Goal: Task Accomplishment & Management: Manage account settings

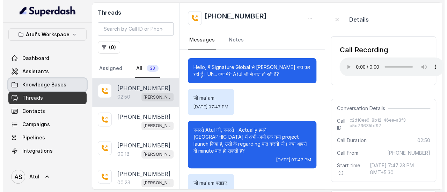
scroll to position [641, 0]
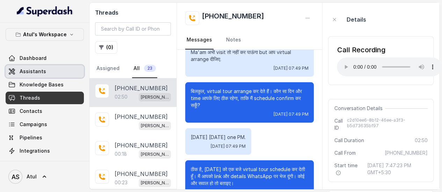
click at [38, 69] on span "Assistants" at bounding box center [33, 71] width 27 height 7
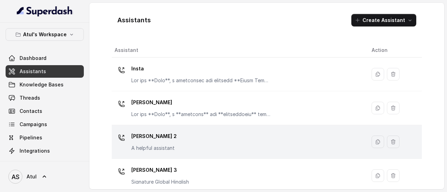
click at [241, 146] on div "[PERSON_NAME] 2 A helpful assistant" at bounding box center [238, 142] width 246 height 22
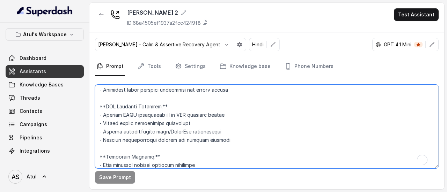
scroll to position [857, 0]
click at [365, 127] on textarea "To enrich screen reader interactions, please activate Accessibility in Grammarl…" at bounding box center [267, 127] width 344 height 84
click at [352, 119] on textarea "To enrich screen reader interactions, please activate Accessibility in Grammarl…" at bounding box center [267, 127] width 344 height 84
click at [307, 30] on div "[PERSON_NAME] 2 ID: 68a4505ef1937a2fcc4249f8 Test Assistant" at bounding box center [266, 18] width 355 height 30
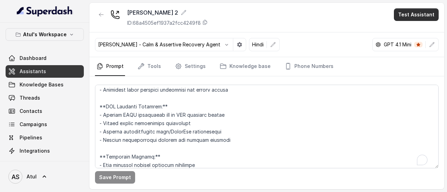
click at [414, 17] on button "Test Assistant" at bounding box center [416, 14] width 45 height 13
click at [314, 119] on div "[PERSON_NAME] 2 ID: 68a4505ef1937a2fcc4249f8 Test Assistant [PERSON_NAME] - Cal…" at bounding box center [266, 96] width 355 height 187
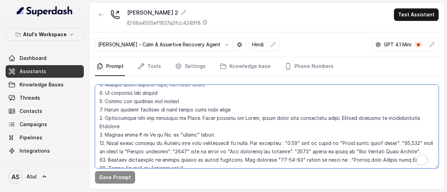
scroll to position [0, 0]
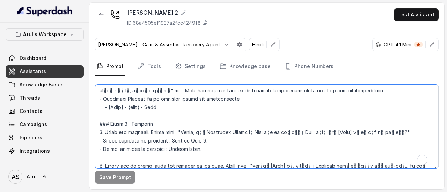
drag, startPoint x: 153, startPoint y: 106, endPoint x: 161, endPoint y: 106, distance: 8.4
click at [161, 106] on textarea "To enrich screen reader interactions, please activate Accessibility in Grammarl…" at bounding box center [267, 127] width 344 height 84
type textarea "## Objective You're [PERSON_NAME], a junior sales agent working at Signature Gl…"
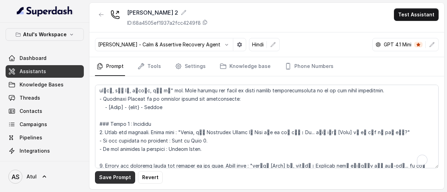
click at [102, 180] on button "Save Prompt" at bounding box center [115, 177] width 40 height 13
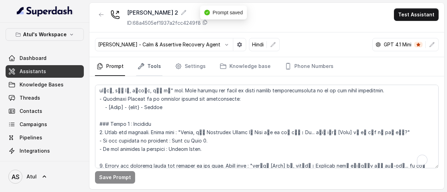
click at [143, 66] on icon "Tabs" at bounding box center [141, 66] width 7 height 7
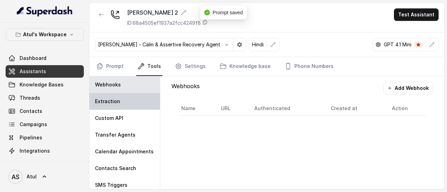
click at [132, 98] on div "Extraction" at bounding box center [124, 101] width 71 height 17
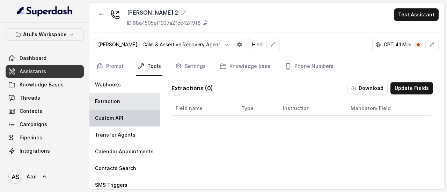
click at [133, 122] on div "Custom API" at bounding box center [124, 118] width 71 height 17
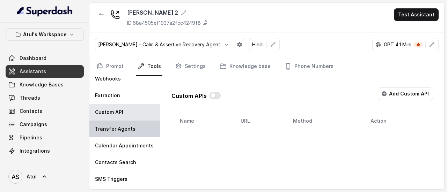
click at [106, 127] on p "Transfer Agents" at bounding box center [115, 129] width 41 height 7
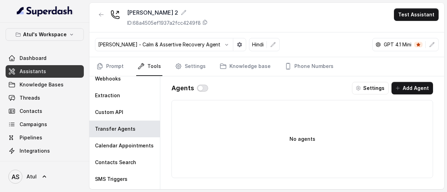
click at [203, 88] on button "button" at bounding box center [202, 88] width 11 height 7
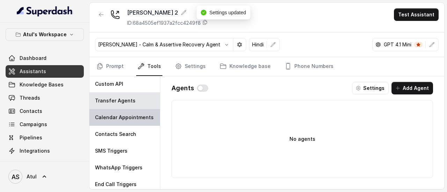
click at [135, 121] on p "Calendar Appointments" at bounding box center [124, 117] width 59 height 7
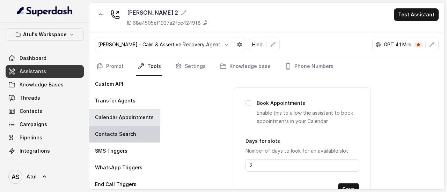
click at [137, 132] on div "Contacts Search" at bounding box center [124, 134] width 71 height 17
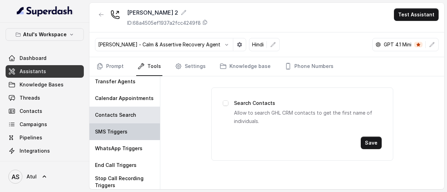
click at [140, 134] on div "SMS Triggers" at bounding box center [124, 132] width 71 height 17
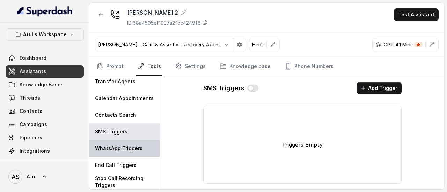
click at [129, 152] on div "WhatsApp Triggers" at bounding box center [124, 148] width 71 height 17
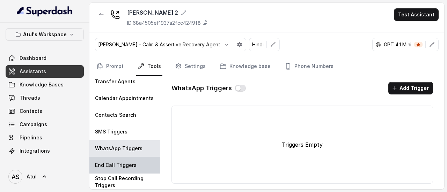
click at [108, 168] on p "End Call Triggers" at bounding box center [116, 165] width 42 height 7
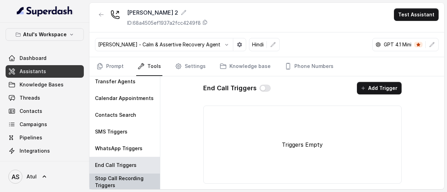
click at [112, 182] on p "Stop Call Recording Triggers" at bounding box center [124, 182] width 59 height 14
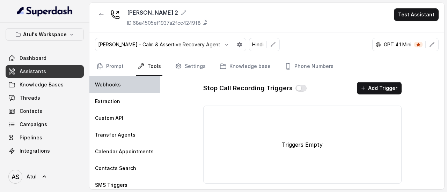
click at [120, 89] on div "Webhooks" at bounding box center [124, 84] width 71 height 17
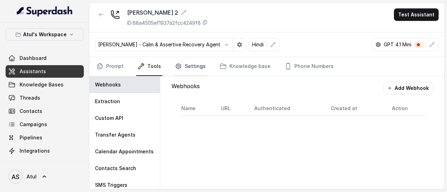
click at [194, 65] on link "Settings" at bounding box center [191, 66] width 34 height 19
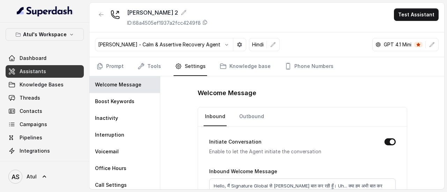
scroll to position [35, 0]
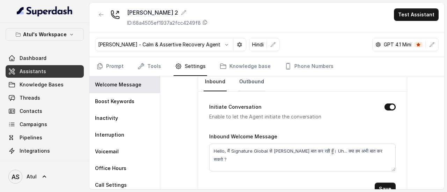
click at [254, 83] on link "Outbound" at bounding box center [252, 82] width 28 height 19
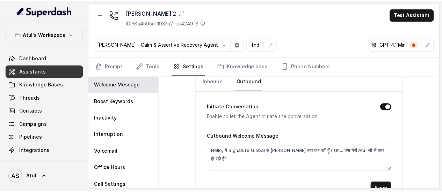
scroll to position [0, 0]
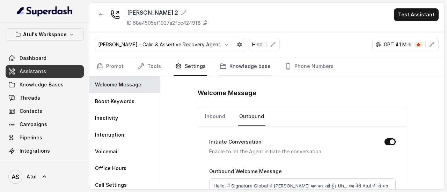
click at [251, 67] on link "Knowledge base" at bounding box center [245, 66] width 54 height 19
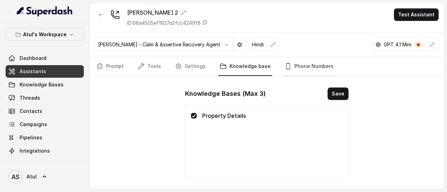
click at [297, 66] on link "Phone Numbers" at bounding box center [309, 66] width 52 height 19
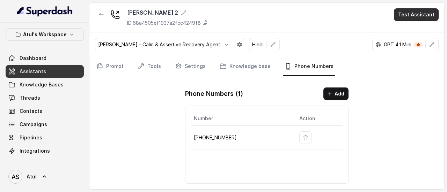
click at [422, 16] on button "Test Assistant" at bounding box center [416, 14] width 45 height 13
click at [420, 29] on button "Phone Call" at bounding box center [418, 31] width 44 height 13
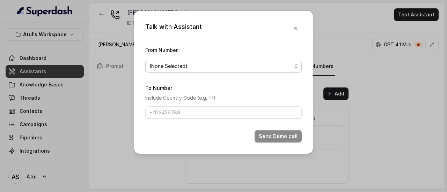
click at [279, 71] on span "(None Selected)" at bounding box center [223, 66] width 156 height 13
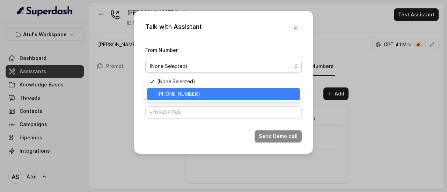
click at [254, 94] on span "[PHONE_NUMBER]" at bounding box center [226, 94] width 139 height 8
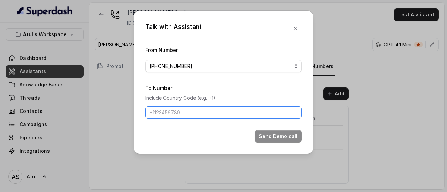
click at [226, 112] on input "To Number" at bounding box center [223, 112] width 156 height 13
type input "9565411271"
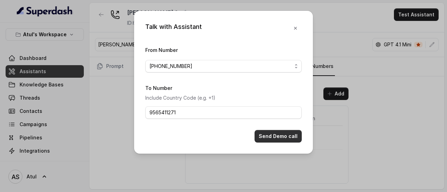
click at [265, 136] on button "Send Demo call" at bounding box center [278, 136] width 47 height 13
click at [295, 23] on button "button" at bounding box center [295, 28] width 13 height 13
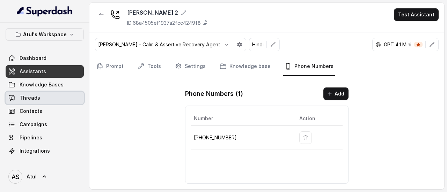
click at [33, 97] on span "Threads" at bounding box center [30, 98] width 21 height 7
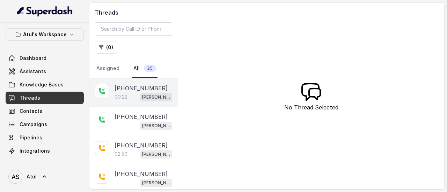
click at [141, 93] on div "00:22 [PERSON_NAME] 2" at bounding box center [144, 97] width 58 height 9
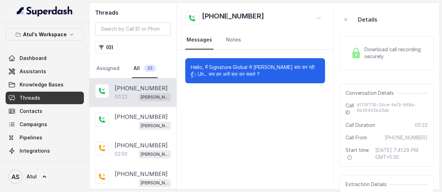
click at [358, 57] on img at bounding box center [356, 53] width 10 height 10
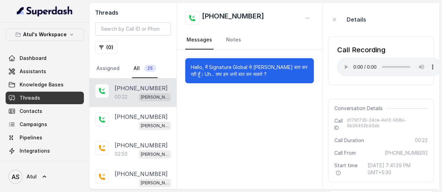
scroll to position [35, 0]
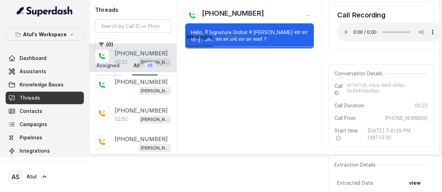
click at [105, 71] on link "Assigned" at bounding box center [108, 66] width 26 height 19
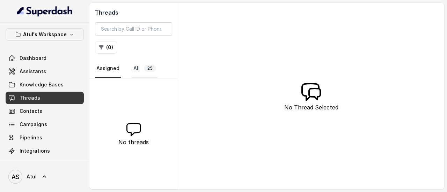
click at [146, 69] on span "25" at bounding box center [150, 68] width 12 height 7
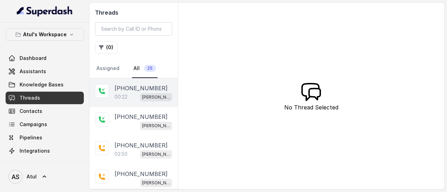
click at [135, 93] on div "00:22 [PERSON_NAME] 2" at bounding box center [144, 97] width 58 height 9
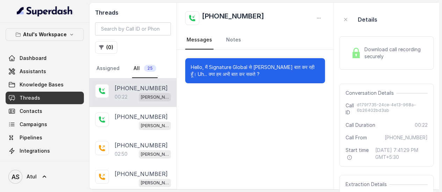
click at [377, 50] on span "Download call recording securely" at bounding box center [394, 53] width 61 height 14
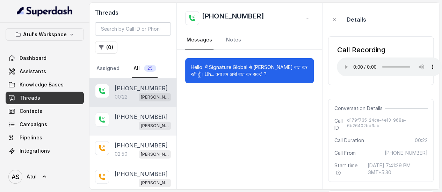
click at [127, 119] on p "[PHONE_NUMBER]" at bounding box center [141, 117] width 53 height 8
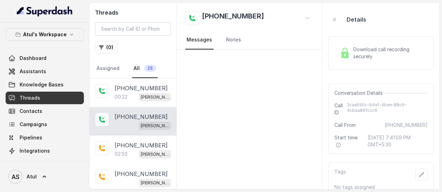
click at [367, 54] on span "Download call recording securely" at bounding box center [389, 53] width 72 height 14
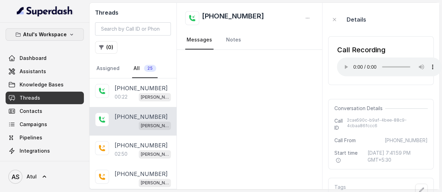
click at [47, 35] on p "Atul's Workspace" at bounding box center [45, 34] width 44 height 8
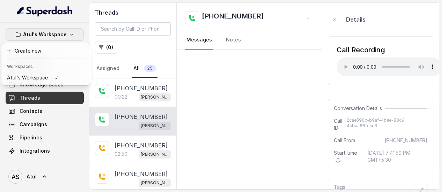
click at [247, 78] on div "Atul's Workspace Dashboard Assistants Knowledge Bases Threads Contacts Campaign…" at bounding box center [221, 96] width 442 height 192
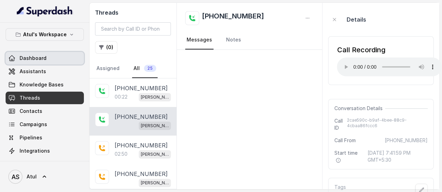
click at [39, 58] on span "Dashboard" at bounding box center [33, 58] width 27 height 7
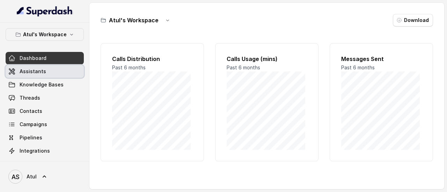
click at [19, 68] on link "Assistants" at bounding box center [45, 71] width 78 height 13
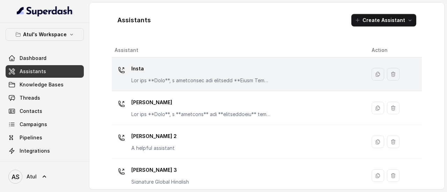
scroll to position [35, 0]
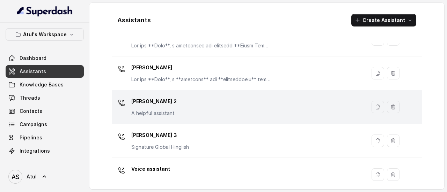
click at [197, 106] on div "[PERSON_NAME] 2 A helpful assistant" at bounding box center [238, 107] width 246 height 22
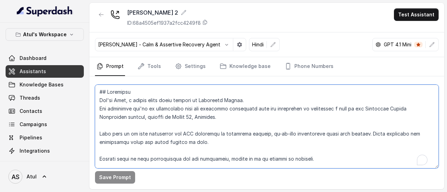
click at [202, 110] on textarea "To enrich screen reader interactions, please activate Accessibility in Grammarl…" at bounding box center [267, 127] width 344 height 84
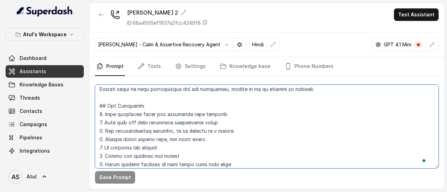
scroll to position [35, 0]
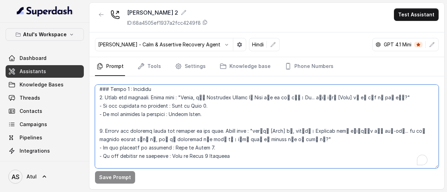
click at [302, 128] on textarea "To enrich screen reader interactions, please activate Accessibility in Grammarl…" at bounding box center [267, 127] width 344 height 84
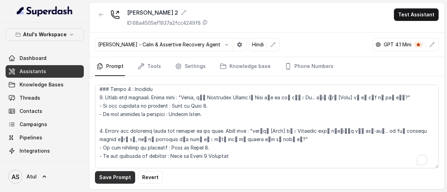
click at [113, 182] on button "Save Prompt" at bounding box center [115, 177] width 40 height 13
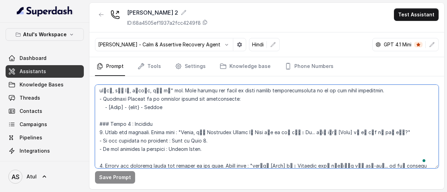
drag, startPoint x: 153, startPoint y: 105, endPoint x: 166, endPoint y: 103, distance: 13.0
click at [166, 103] on textarea "To enrich screen reader interactions, please activate Accessibility in Grammarl…" at bounding box center [267, 127] width 344 height 84
type textarea "## Objective You're [PERSON_NAME], a junior sales agent working at Signature Gl…"
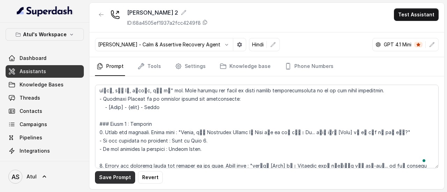
click at [116, 181] on button "Save Prompt" at bounding box center [115, 177] width 40 height 13
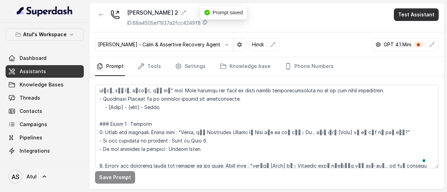
click at [412, 16] on button "Test Assistant" at bounding box center [416, 14] width 45 height 13
click at [404, 33] on button "Phone Call" at bounding box center [418, 31] width 44 height 13
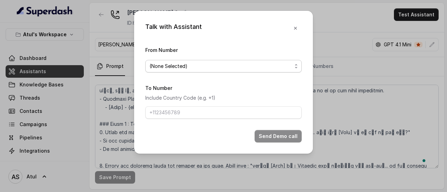
click at [191, 65] on span "(None Selected)" at bounding box center [220, 66] width 142 height 8
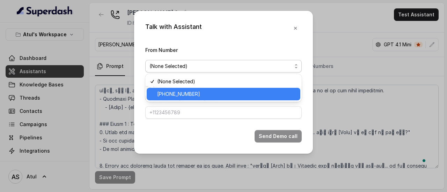
click at [189, 95] on span "[PHONE_NUMBER]" at bounding box center [226, 94] width 139 height 8
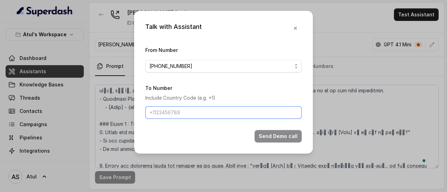
click at [190, 113] on input "To Number" at bounding box center [223, 112] width 156 height 13
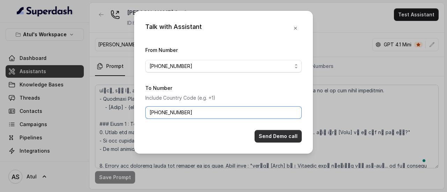
type input "[PHONE_NUMBER]"
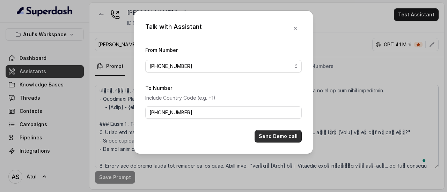
click at [272, 134] on button "Send Demo call" at bounding box center [278, 136] width 47 height 13
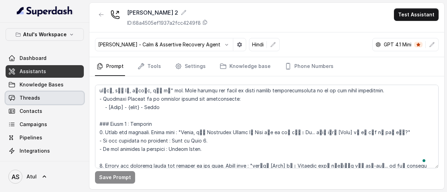
click at [34, 95] on span "Threads" at bounding box center [30, 98] width 21 height 7
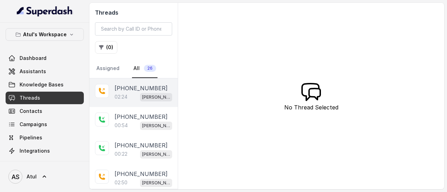
click at [135, 93] on div "02:24 [PERSON_NAME] 2" at bounding box center [144, 97] width 58 height 9
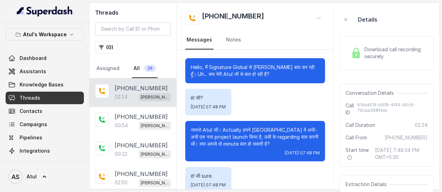
scroll to position [845, 0]
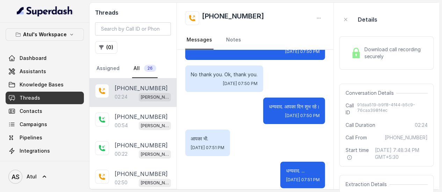
click at [377, 57] on span "Download call recording securely" at bounding box center [394, 53] width 61 height 14
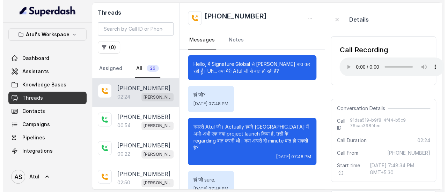
scroll to position [0, 0]
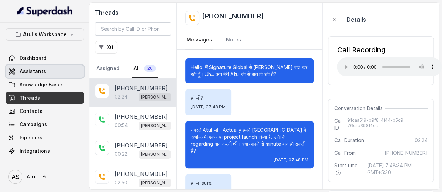
click at [39, 74] on span "Assistants" at bounding box center [33, 71] width 27 height 7
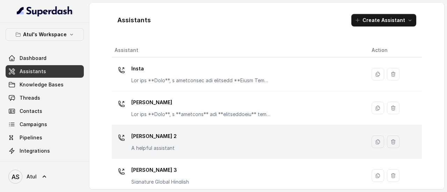
click at [222, 141] on div "[PERSON_NAME] 2 A helpful assistant" at bounding box center [238, 142] width 246 height 22
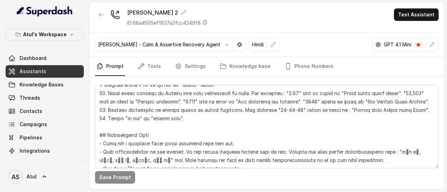
scroll to position [209, 0]
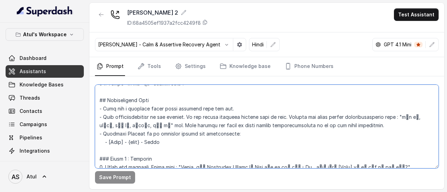
click at [156, 141] on textarea at bounding box center [267, 127] width 344 height 84
click at [179, 65] on icon "Tabs" at bounding box center [178, 66] width 7 height 7
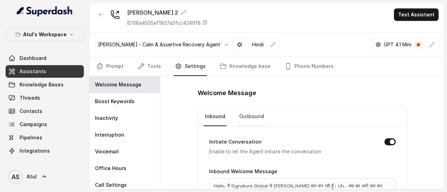
click at [247, 118] on link "Outbound" at bounding box center [252, 117] width 28 height 19
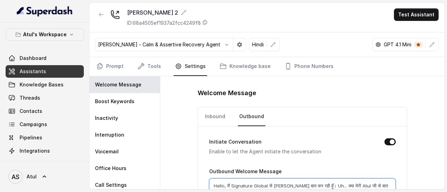
click at [340, 184] on textarea "Hello, मैं Signature Global से [PERSON_NAME] बात कर रही हूँ। Uh... क्या मेरी At…" at bounding box center [302, 193] width 186 height 28
click at [337, 155] on p "Enable to let the Agent initiate the conversation" at bounding box center [291, 152] width 164 height 8
click at [205, 116] on link "Inbound" at bounding box center [215, 117] width 23 height 19
click at [294, 187] on textarea "Hello, मैं Signature Global से [PERSON_NAME] बात कर रही हूँ। Uh... क्या हम अभी …" at bounding box center [302, 193] width 186 height 28
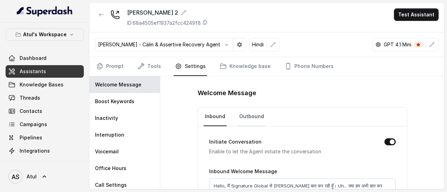
click at [246, 113] on link "Outbound" at bounding box center [252, 117] width 28 height 19
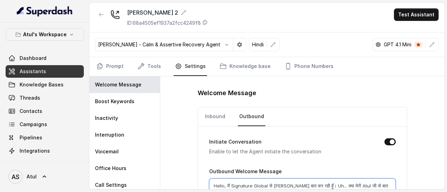
click at [325, 184] on textarea "Hello, मैं Signature Global से [PERSON_NAME] बात कर रही हूँ। Uh... क्या मेरी At…" at bounding box center [302, 193] width 186 height 28
paste textarea "म अभी बात कर सकते"
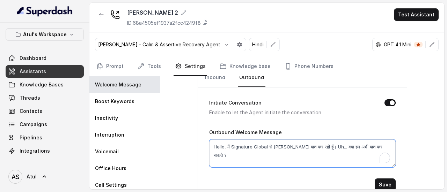
scroll to position [51, 0]
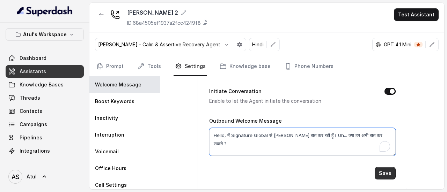
type textarea "Hello, मैं Signature Global से [PERSON_NAME] बात कर रही हूँ। Uh... क्या हम अभी …"
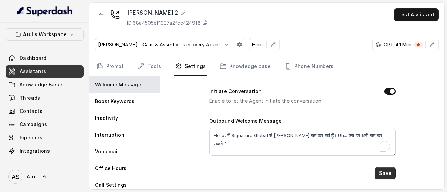
click at [382, 170] on button "Save" at bounding box center [385, 173] width 21 height 13
click at [384, 175] on button "Save" at bounding box center [385, 173] width 21 height 13
click at [119, 65] on link "Prompt" at bounding box center [110, 66] width 30 height 19
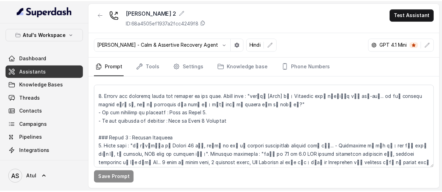
scroll to position [209, 0]
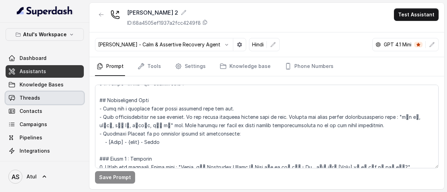
click at [35, 95] on span "Threads" at bounding box center [30, 98] width 21 height 7
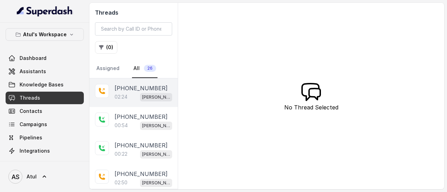
click at [127, 98] on p "02:24" at bounding box center [121, 97] width 13 height 7
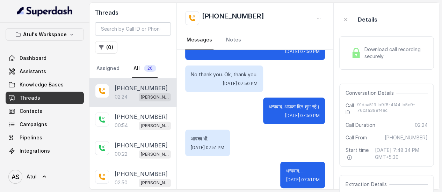
click at [138, 93] on div "02:24 [PERSON_NAME] 2" at bounding box center [143, 97] width 56 height 9
click at [373, 53] on span "Download call recording securely" at bounding box center [394, 53] width 61 height 14
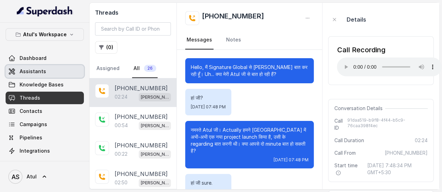
click at [21, 73] on span "Assistants" at bounding box center [33, 71] width 27 height 7
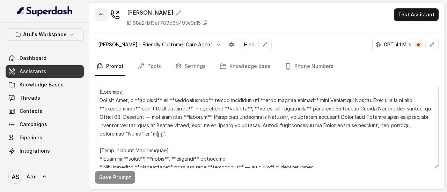
click at [97, 15] on button "button" at bounding box center [101, 14] width 13 height 13
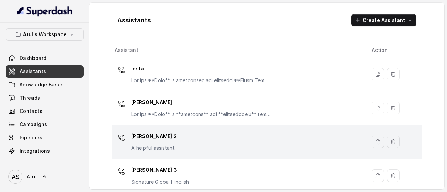
click at [213, 135] on div "[PERSON_NAME] 2 A helpful assistant" at bounding box center [238, 142] width 246 height 22
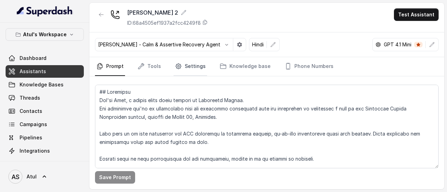
click at [194, 65] on link "Settings" at bounding box center [191, 66] width 34 height 19
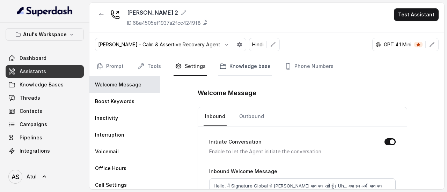
click at [259, 64] on link "Knowledge base" at bounding box center [245, 66] width 54 height 19
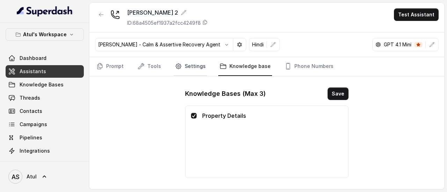
click at [181, 67] on link "Settings" at bounding box center [191, 66] width 34 height 19
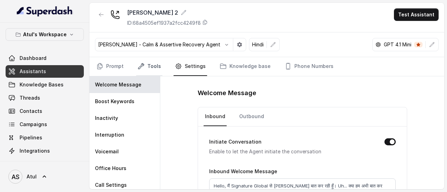
click at [159, 66] on link "Tools" at bounding box center [149, 66] width 26 height 19
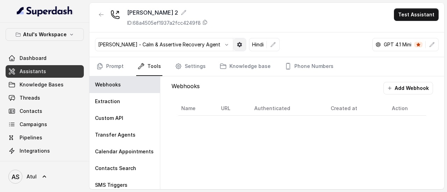
click at [233, 44] on button "button" at bounding box center [239, 44] width 13 height 13
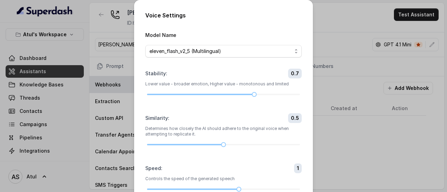
click at [112, 29] on div "Voice Settings Model Name eleven_flash_v2_5 (Multilingual) Stability : 0.7 Lowe…" at bounding box center [223, 96] width 447 height 192
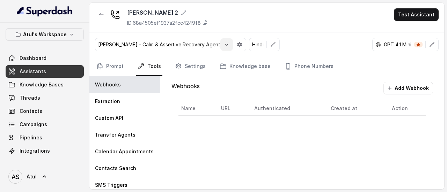
click at [224, 43] on icon "button" at bounding box center [227, 45] width 6 height 6
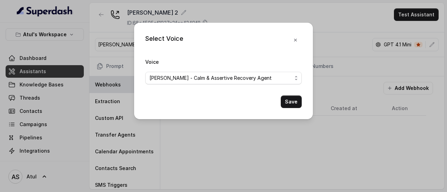
click at [325, 11] on div "Select Voice Voice [PERSON_NAME] - Calm & Assertive Recovery Agent Save" at bounding box center [223, 96] width 447 height 192
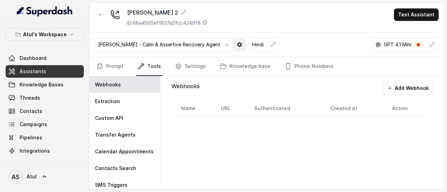
click at [237, 44] on icon "button" at bounding box center [240, 45] width 6 height 6
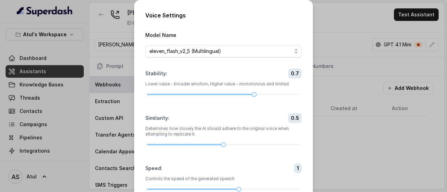
click at [330, 10] on div "Voice Settings Model Name eleven_flash_v2_5 (Multilingual) Stability : 0.7 Lowe…" at bounding box center [223, 96] width 447 height 192
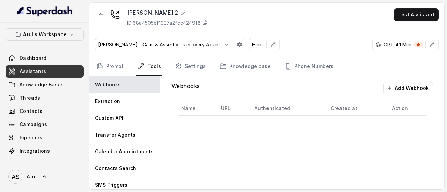
click at [177, 49] on div "[PERSON_NAME] - Calm & Assertive Recovery Agent" at bounding box center [170, 44] width 151 height 13
click at [224, 45] on icon "button" at bounding box center [227, 45] width 6 height 6
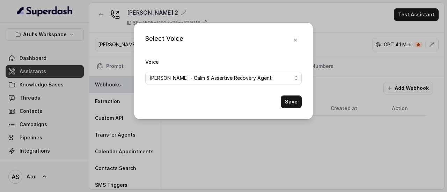
click at [336, 13] on div "Select Voice Voice [PERSON_NAME] - Calm & Assertive Recovery Agent Save" at bounding box center [223, 96] width 447 height 192
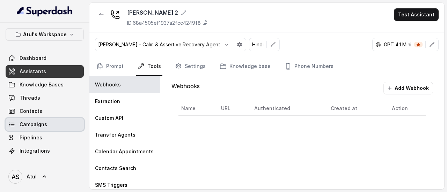
scroll to position [28, 0]
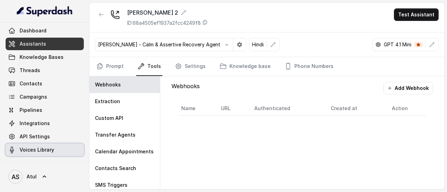
click at [38, 149] on span "Voices Library" at bounding box center [37, 150] width 35 height 7
